Goal: Task Accomplishment & Management: Manage account settings

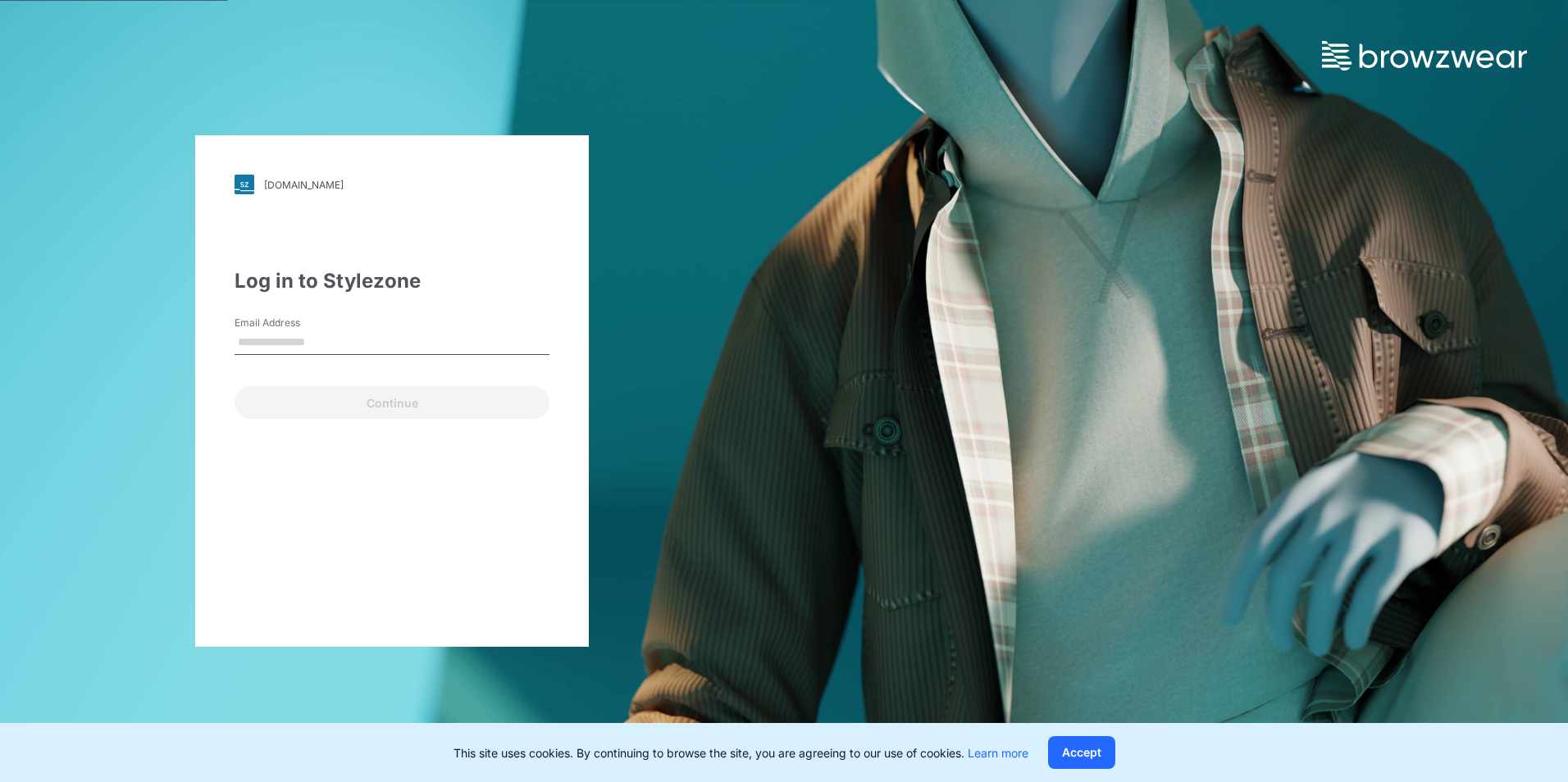
click at [247, 348] on input "Email Address" at bounding box center [392, 342] width 315 height 24
drag, startPoint x: 311, startPoint y: 315, endPoint x: 305, endPoint y: 323, distance: 10.0
click at [311, 315] on label "Email Address" at bounding box center [292, 323] width 115 height 15
click at [311, 330] on input "Email Address" at bounding box center [392, 342] width 315 height 24
click at [283, 344] on input "Email Address" at bounding box center [392, 342] width 315 height 24
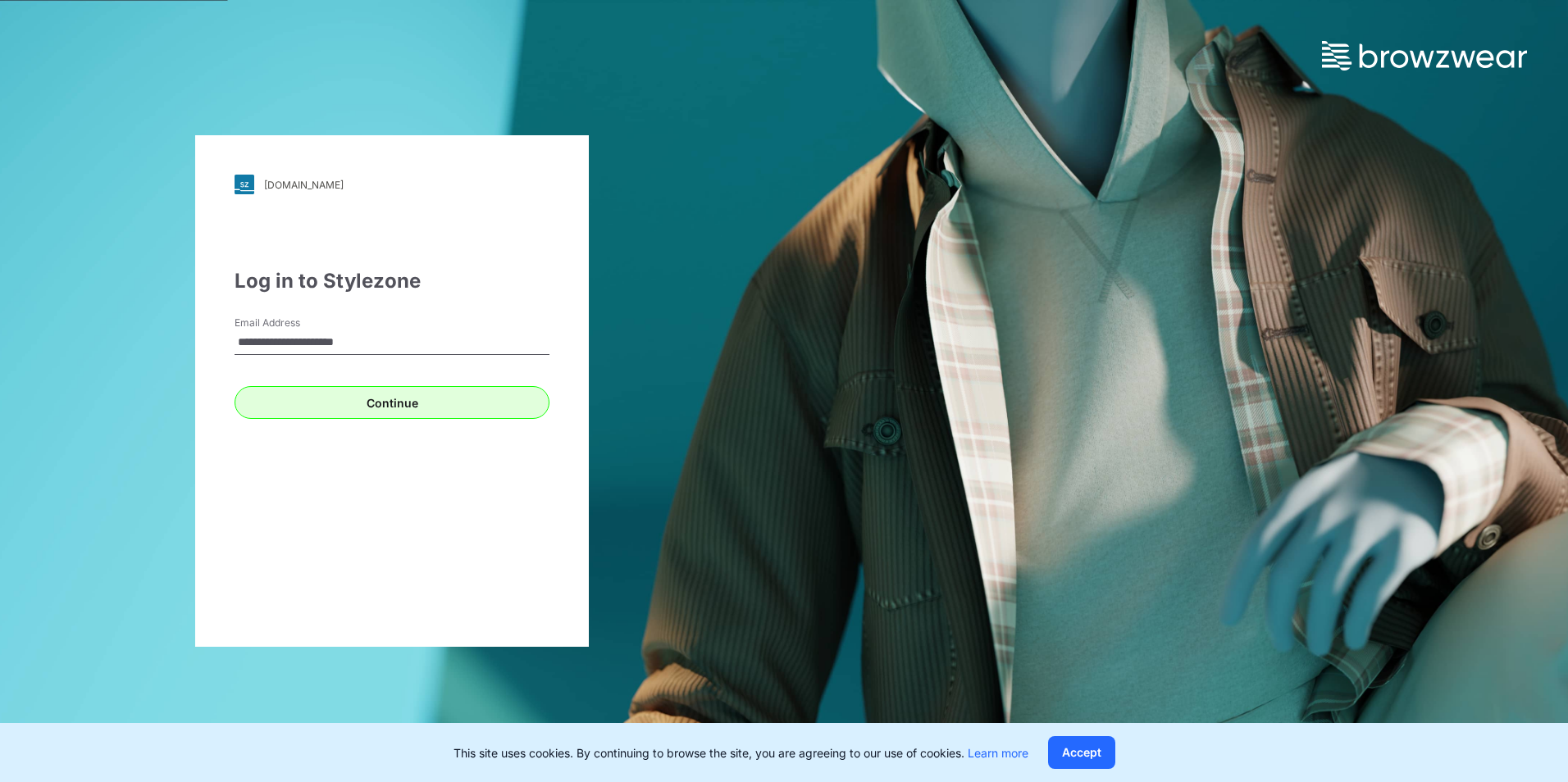
type input "**********"
click at [318, 413] on button "Continue" at bounding box center [392, 402] width 315 height 33
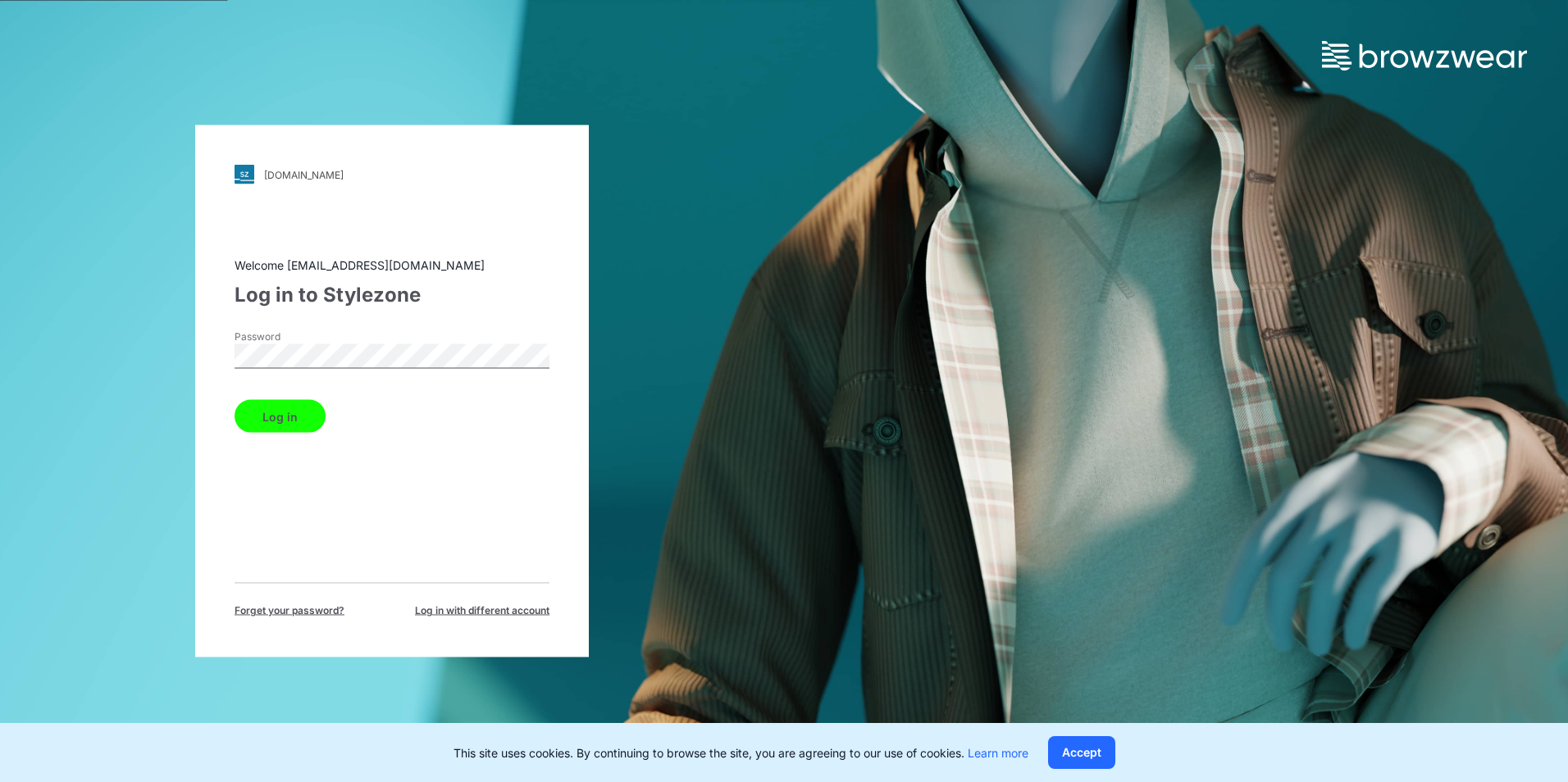
click at [235, 400] on button "Log in" at bounding box center [280, 416] width 91 height 33
click at [290, 415] on button "Log in" at bounding box center [280, 416] width 91 height 33
click at [235, 400] on button "Log in" at bounding box center [280, 416] width 91 height 33
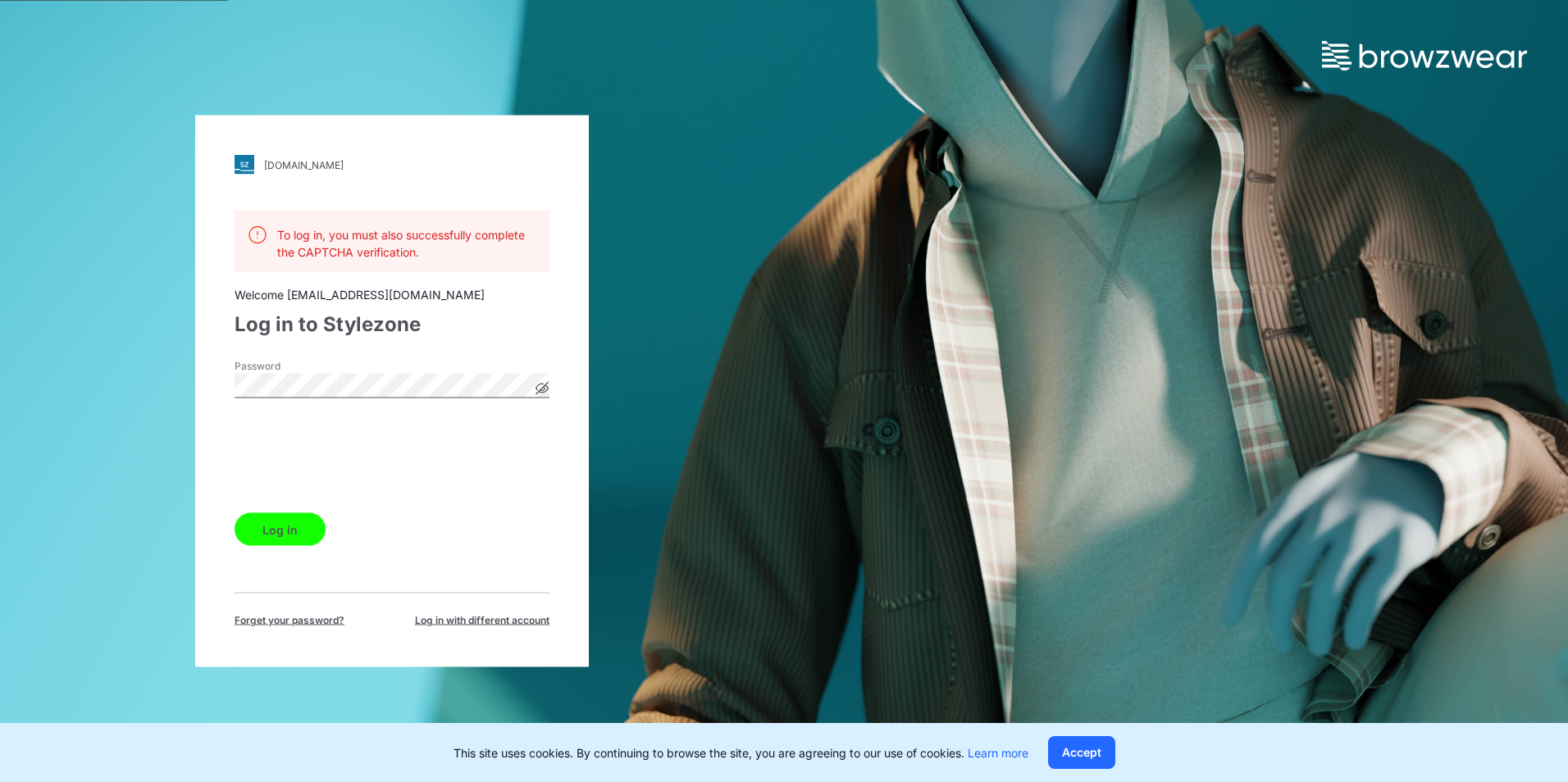
click at [547, 386] on icon at bounding box center [542, 387] width 12 height 12
click at [269, 518] on button "Log in" at bounding box center [280, 529] width 91 height 33
